Goal: Task Accomplishment & Management: Complete application form

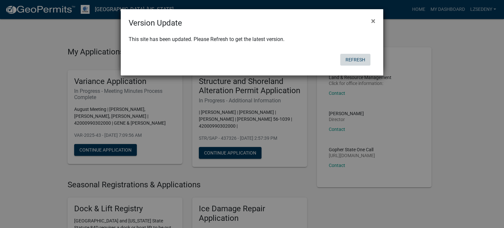
click at [358, 59] on button "Refresh" at bounding box center [355, 60] width 30 height 12
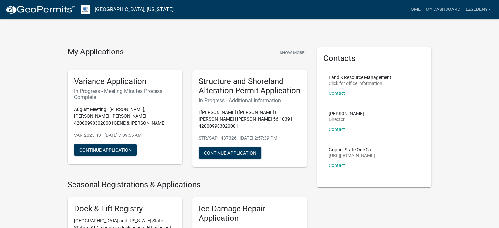
click at [127, 91] on h6 "In Progress - Meeting Minutes Process Complete" at bounding box center [125, 94] width 102 height 12
click at [105, 147] on button "Continue Application" at bounding box center [105, 150] width 63 height 12
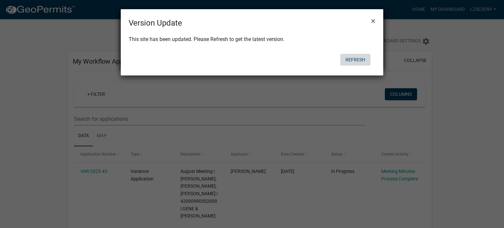
click at [361, 60] on button "Refresh" at bounding box center [355, 60] width 30 height 12
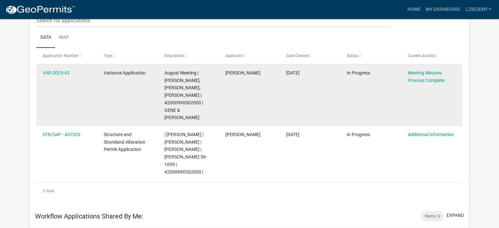
scroll to position [87, 0]
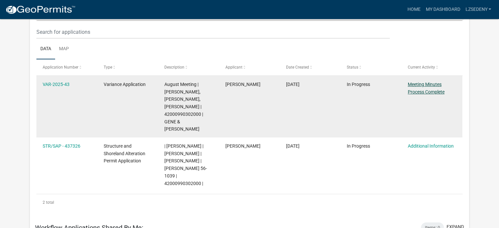
click at [427, 90] on link "Meeting Minutes Process Complete" at bounding box center [426, 88] width 37 height 13
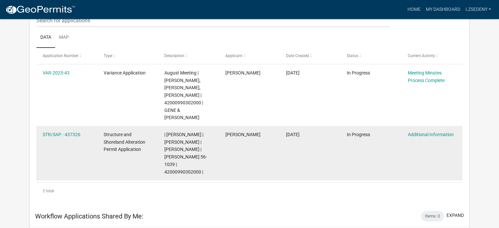
scroll to position [87, 0]
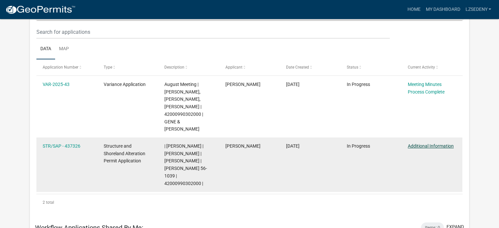
click at [419, 147] on link "Additional Information" at bounding box center [431, 145] width 46 height 5
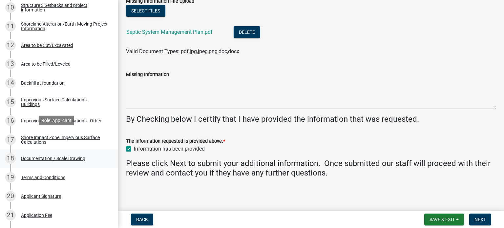
scroll to position [328, 0]
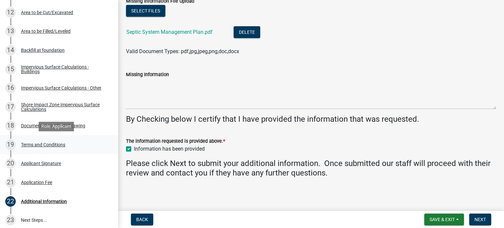
click at [46, 145] on div "Terms and Conditions" at bounding box center [43, 144] width 44 height 5
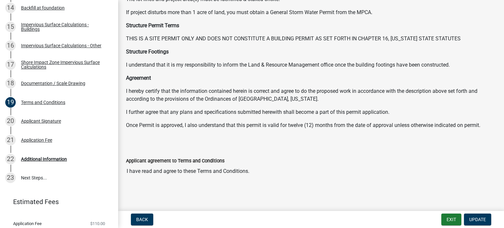
scroll to position [391, 0]
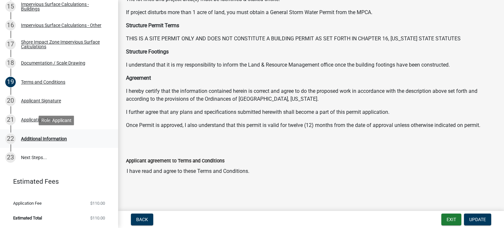
click at [41, 140] on div "Additional Information" at bounding box center [44, 139] width 46 height 5
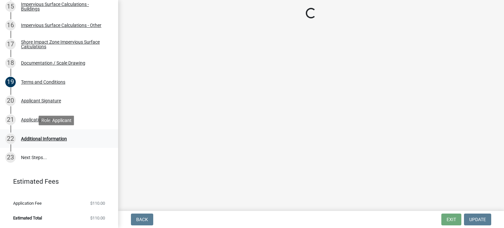
scroll to position [0, 0]
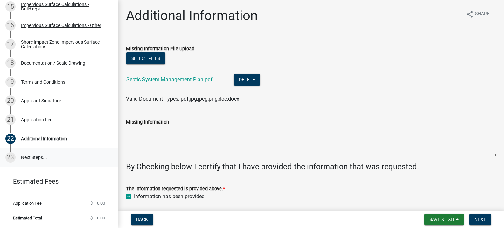
click at [36, 159] on link "23 Next Steps..." at bounding box center [59, 157] width 118 height 19
click at [35, 159] on link "23 Next Steps..." at bounding box center [59, 157] width 118 height 19
click at [33, 156] on link "23 Next Steps..." at bounding box center [59, 157] width 118 height 19
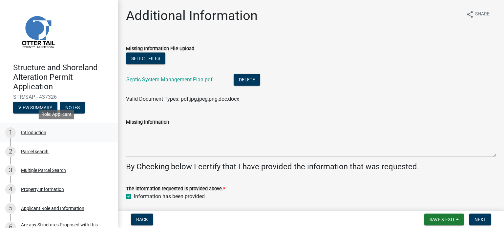
click at [34, 134] on div "Introduction" at bounding box center [33, 132] width 25 height 5
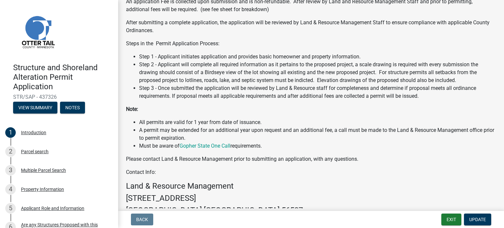
scroll to position [91, 0]
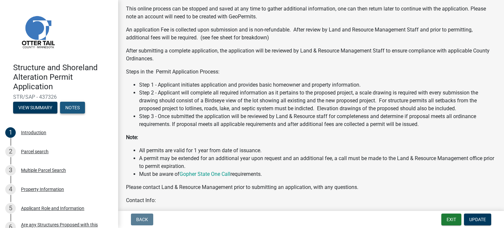
click at [70, 110] on button "Notes" at bounding box center [72, 108] width 25 height 12
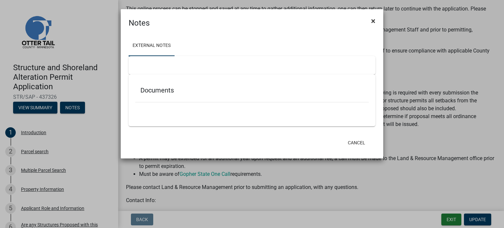
click at [373, 21] on span "×" at bounding box center [373, 20] width 4 height 9
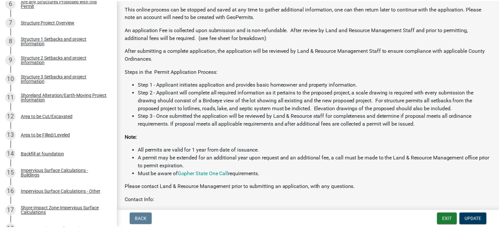
scroll to position [0, 0]
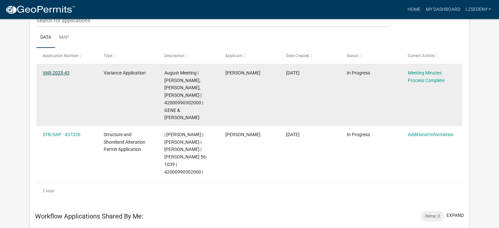
scroll to position [87, 0]
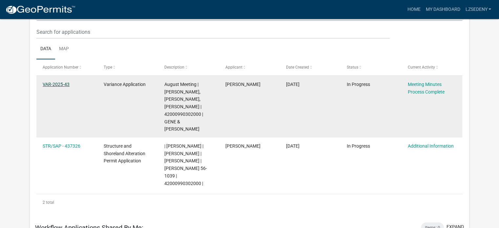
click at [59, 84] on link "VAR-2025-43" at bounding box center [56, 84] width 27 height 5
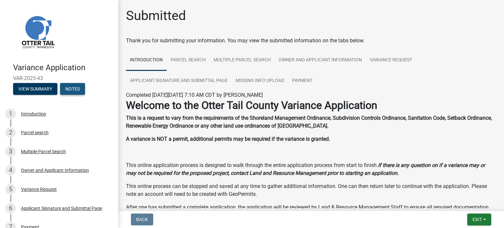
click at [75, 90] on button "Notes" at bounding box center [72, 89] width 25 height 12
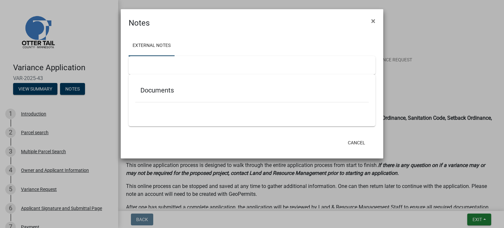
click at [151, 91] on h5 "Documents" at bounding box center [252, 90] width 223 height 8
click at [167, 90] on h5 "Documents" at bounding box center [252, 90] width 223 height 8
click at [159, 90] on h5 "Documents" at bounding box center [252, 90] width 223 height 8
click at [373, 21] on span "×" at bounding box center [373, 20] width 4 height 9
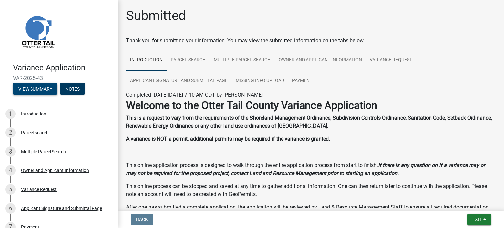
click at [41, 89] on button "View Summary" at bounding box center [35, 89] width 44 height 12
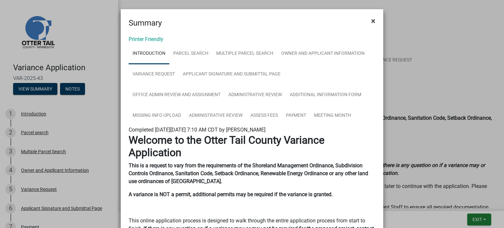
click at [371, 19] on span "×" at bounding box center [373, 20] width 4 height 9
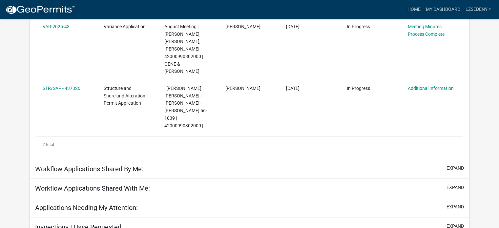
scroll to position [157, 0]
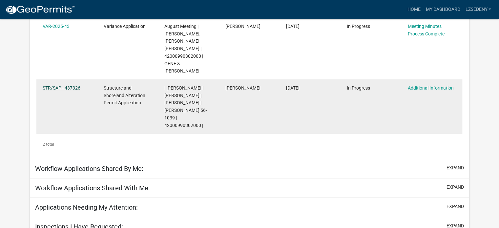
click at [66, 89] on link "STR/SAP - 437326" at bounding box center [62, 87] width 38 height 5
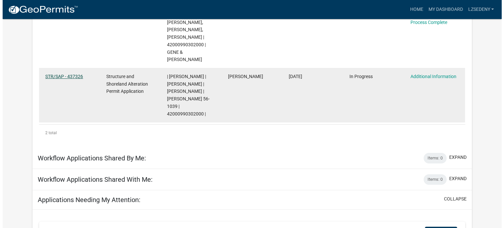
scroll to position [0, 0]
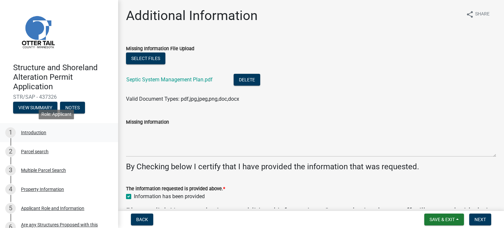
click at [36, 133] on div "Introduction" at bounding box center [33, 132] width 25 height 5
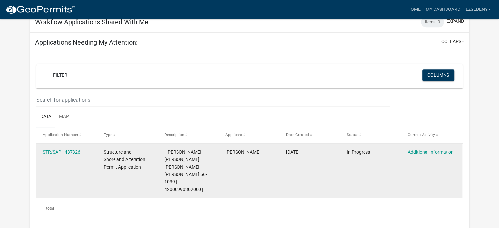
scroll to position [315, 0]
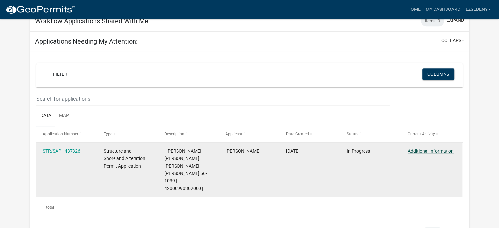
click at [425, 148] on link "Additional Information" at bounding box center [431, 150] width 46 height 5
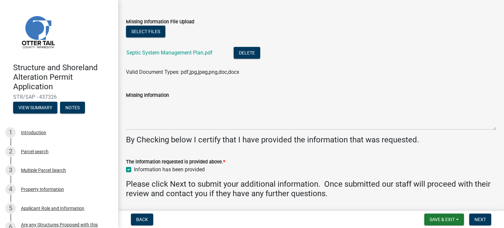
scroll to position [48, 0]
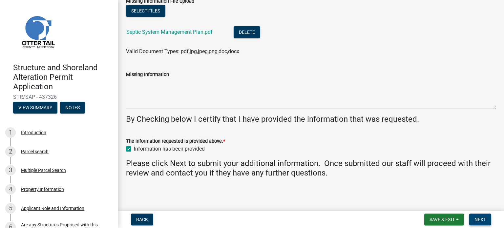
click at [486, 220] on button "Next" at bounding box center [481, 220] width 22 height 12
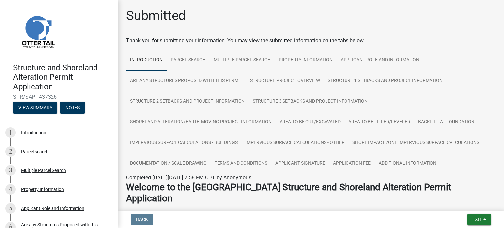
scroll to position [0, 0]
